Goal: Task Accomplishment & Management: Manage account settings

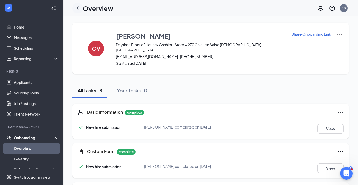
click at [79, 7] on icon "ChevronLeft" at bounding box center [78, 7] width 2 height 3
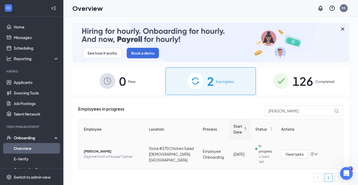
scroll to position [2, 0]
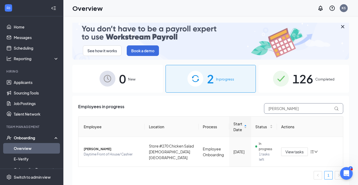
drag, startPoint x: 279, startPoint y: 112, endPoint x: 247, endPoint y: 111, distance: 32.0
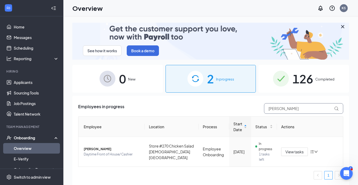
click at [247, 111] on div "Employees in progress [PERSON_NAME]" at bounding box center [210, 108] width 265 height 11
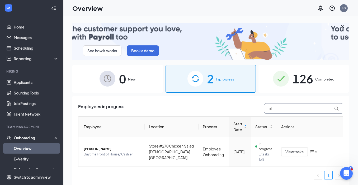
type input "o"
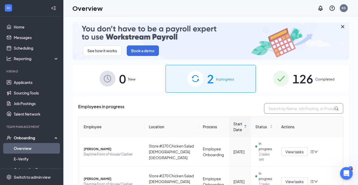
scroll to position [74, 0]
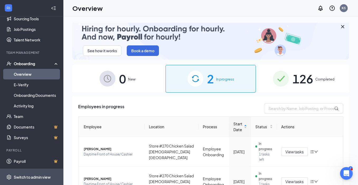
click at [27, 178] on div "Switch to admin view" at bounding box center [32, 177] width 37 height 5
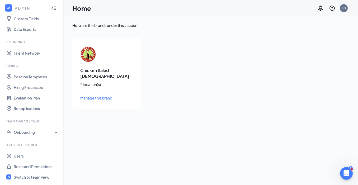
click at [90, 96] on span "Manage this brand" at bounding box center [96, 98] width 32 height 5
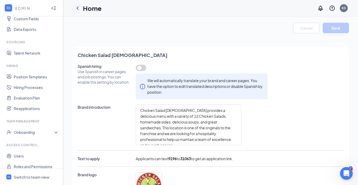
click at [78, 7] on icon "ChevronLeft" at bounding box center [78, 7] width 2 height 3
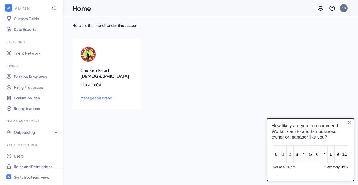
click at [350, 124] on icon "Close button" at bounding box center [350, 123] width 4 height 4
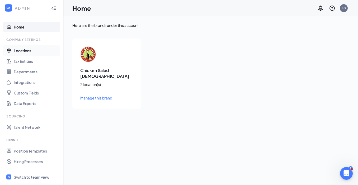
click at [24, 51] on link "Locations" at bounding box center [36, 50] width 45 height 11
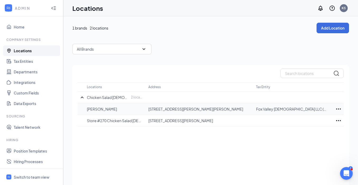
click at [339, 110] on icon "Ellipses" at bounding box center [339, 109] width 6 height 6
click at [102, 109] on p "[PERSON_NAME]" at bounding box center [115, 109] width 56 height 5
click at [108, 52] on div "All Brands" at bounding box center [111, 49] width 79 height 11
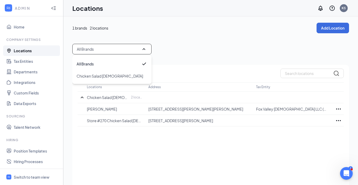
click at [123, 31] on div "1 brands 2 locations Add Location" at bounding box center [210, 28] width 277 height 11
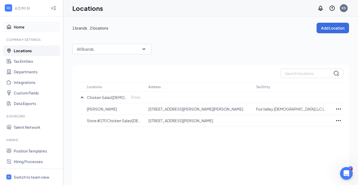
click at [18, 28] on link "Home" at bounding box center [36, 27] width 45 height 11
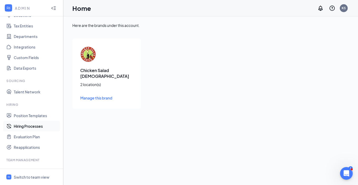
scroll to position [80, 0]
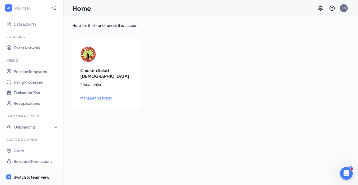
click at [32, 176] on div "Switch to team view" at bounding box center [32, 177] width 36 height 5
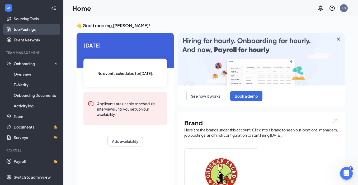
click at [35, 30] on link "Job Postings" at bounding box center [36, 29] width 45 height 11
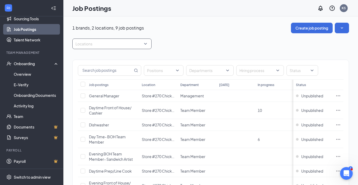
click at [115, 43] on div at bounding box center [109, 44] width 71 height 8
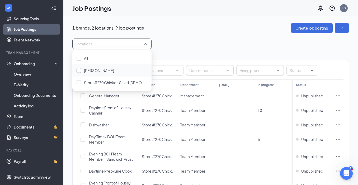
click at [102, 72] on div "[PERSON_NAME]" at bounding box center [112, 71] width 71 height 6
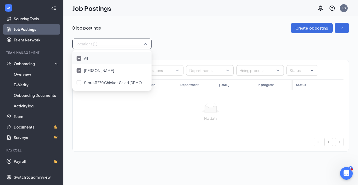
click at [86, 59] on span "All" at bounding box center [86, 58] width 4 height 5
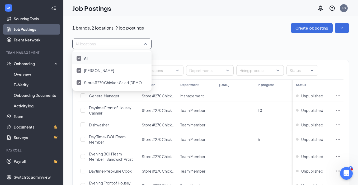
click at [80, 60] on div at bounding box center [79, 58] width 5 height 5
click at [80, 56] on div at bounding box center [79, 58] width 5 height 5
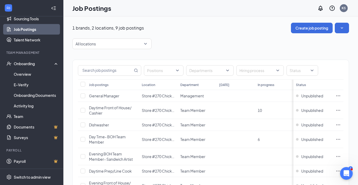
click at [190, 41] on div "All locations" at bounding box center [210, 44] width 277 height 11
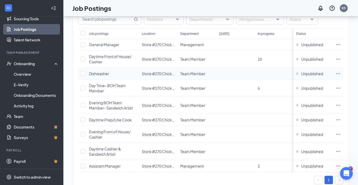
scroll to position [67, 0]
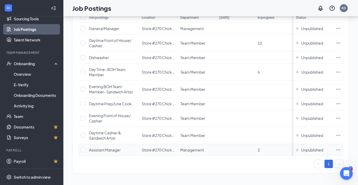
click at [110, 150] on span "Assistant Manager" at bounding box center [105, 150] width 32 height 5
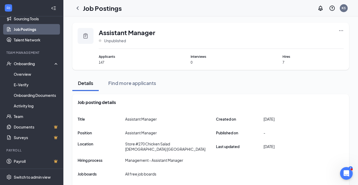
click at [342, 31] on icon "Ellipses" at bounding box center [341, 30] width 5 height 5
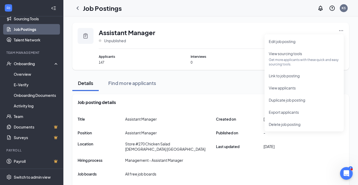
click at [190, 30] on div "Assistant Manager Unpublished" at bounding box center [221, 38] width 245 height 21
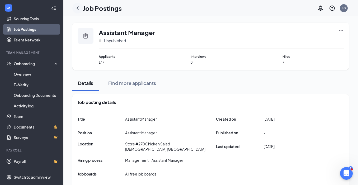
click at [78, 9] on icon "ChevronLeft" at bounding box center [78, 7] width 2 height 3
